Goal: Task Accomplishment & Management: Use online tool/utility

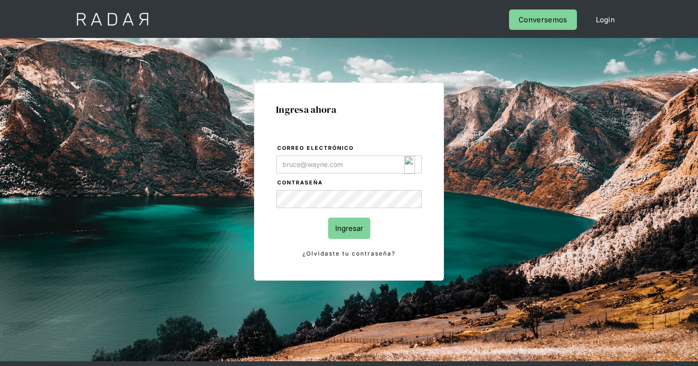
click at [406, 163] on img "Login Form" at bounding box center [409, 165] width 11 height 18
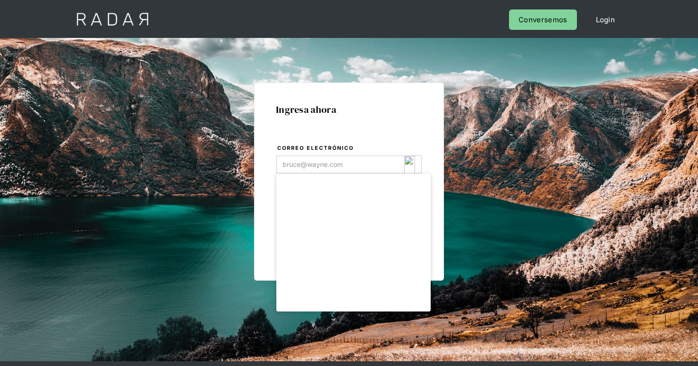
type input "[EMAIL_ADDRESS][DOMAIN_NAME]"
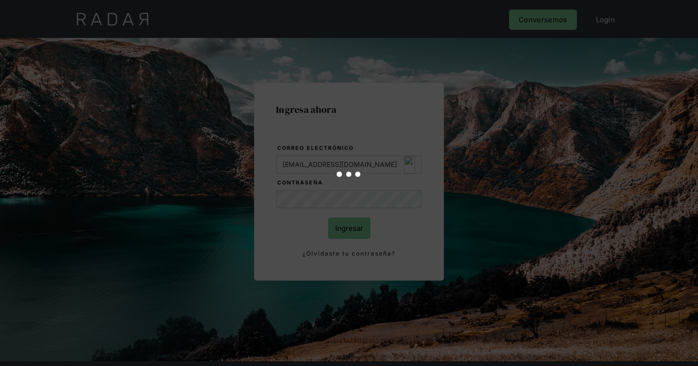
click at [345, 233] on div at bounding box center [349, 183] width 698 height 366
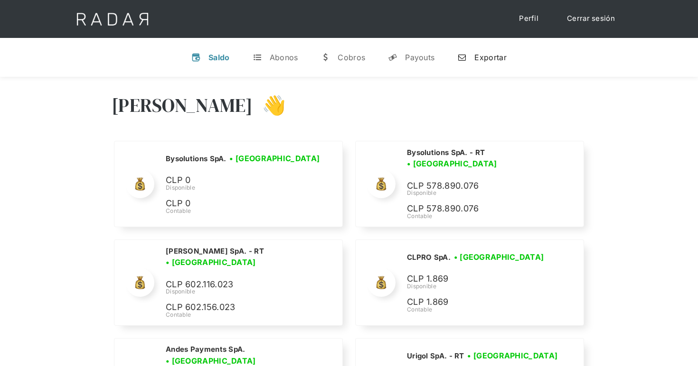
click at [479, 51] on link "n Exportar" at bounding box center [481, 57] width 64 height 25
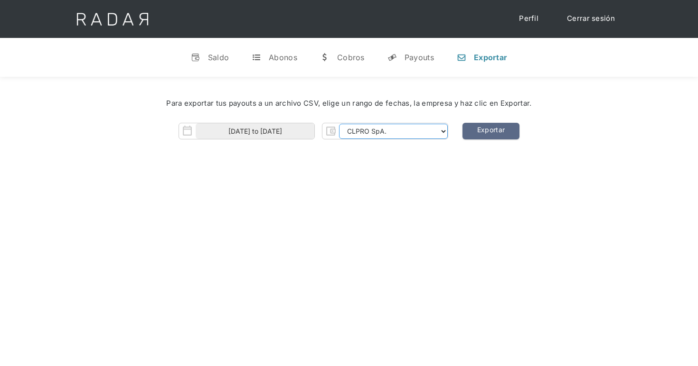
click at [354, 130] on select "CLPRO SpA. [PERSON_NAME] SpA. Urigol SpA. Bysolutions SpA. Clmax SpA. Andes Pay…" at bounding box center [393, 131] width 109 height 15
select select "[PERSON_NAME]-rt"
click at [341, 124] on select "CLPRO SpA. [PERSON_NAME] SpA. Urigol SpA. Bysolutions SpA. Clmax SpA. Andes Pay…" at bounding box center [393, 131] width 109 height 15
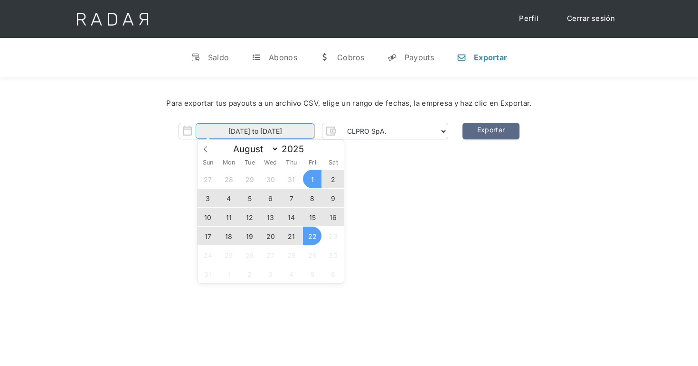
click at [277, 136] on input "[DATE] to [DATE]" at bounding box center [255, 131] width 119 height 16
click at [261, 235] on span "20" at bounding box center [270, 236] width 19 height 19
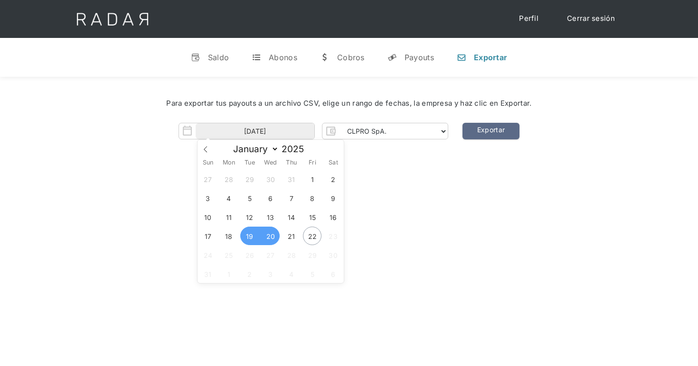
click at [245, 237] on span "19" at bounding box center [249, 236] width 19 height 19
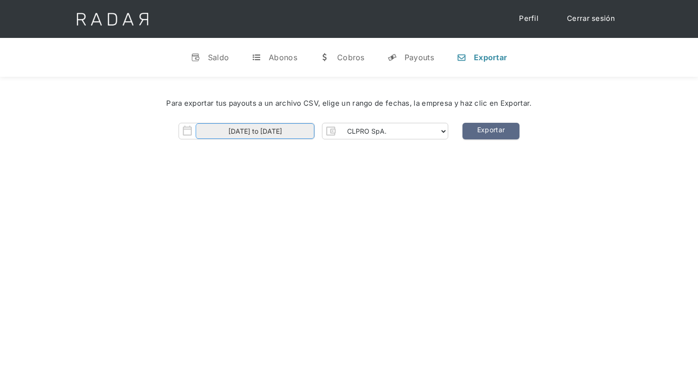
click at [254, 130] on input "[DATE] to [DATE]" at bounding box center [255, 131] width 119 height 16
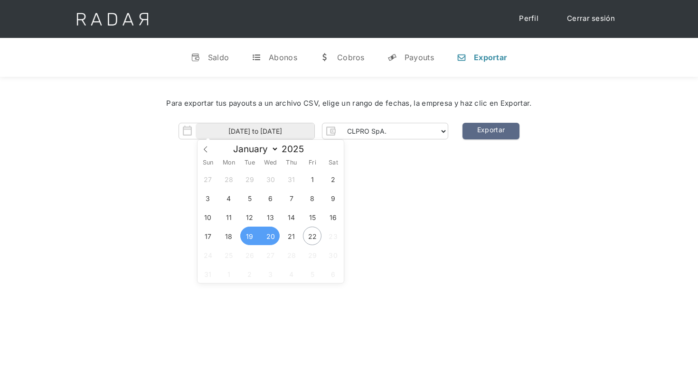
click at [250, 238] on span "19" at bounding box center [249, 236] width 19 height 19
click at [315, 235] on span "22" at bounding box center [312, 236] width 19 height 19
type input "[DATE] to [DATE]"
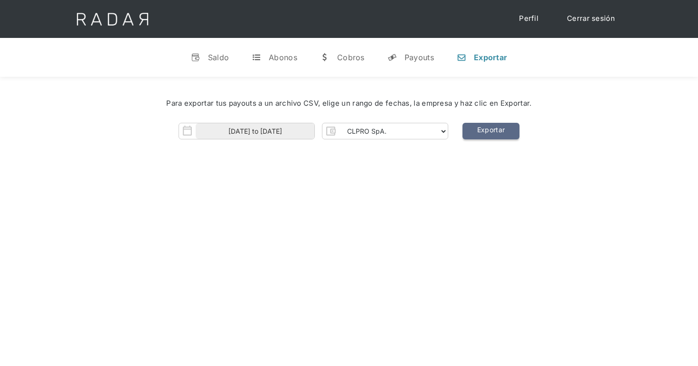
click at [497, 132] on link "Exportar" at bounding box center [490, 131] width 57 height 17
